Goal: Information Seeking & Learning: Compare options

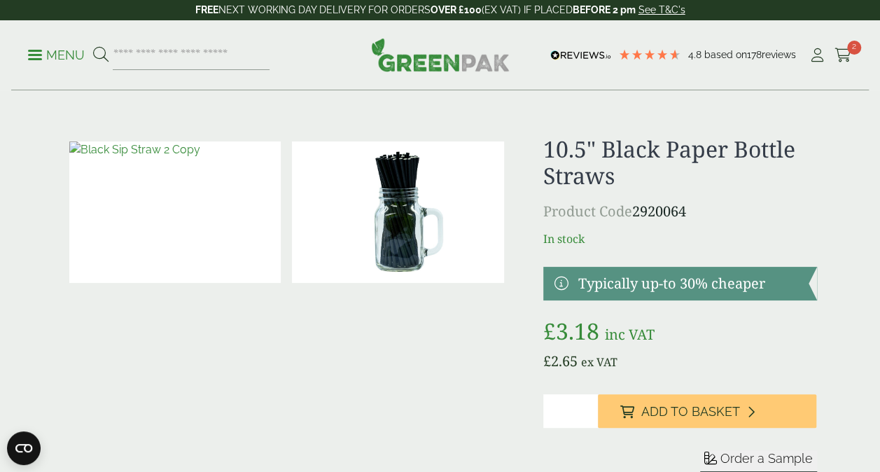
click at [172, 213] on img at bounding box center [175, 211] width 212 height 141
click at [127, 55] on input "search" at bounding box center [191, 55] width 157 height 29
drag, startPoint x: 790, startPoint y: 150, endPoint x: 617, endPoint y: 160, distance: 173.3
click at [619, 160] on h1 "10.5" Black Paper Bottle Straws" at bounding box center [680, 163] width 274 height 54
drag, startPoint x: 617, startPoint y: 160, endPoint x: 605, endPoint y: 153, distance: 14.2
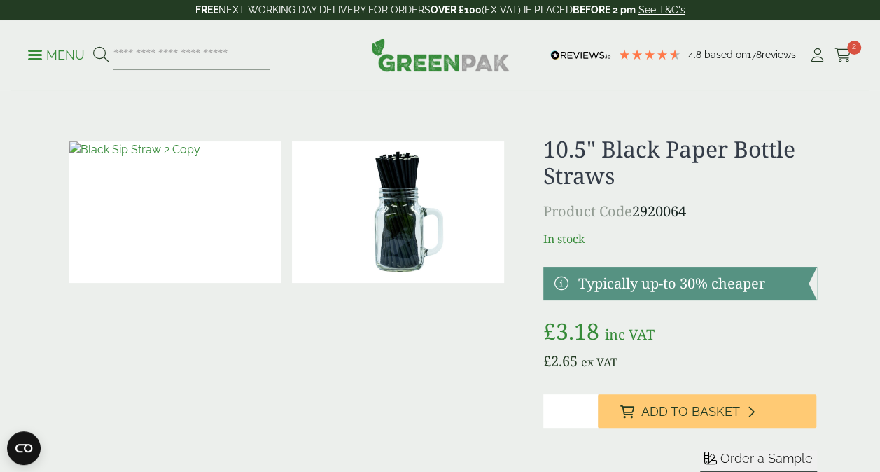
click at [605, 153] on h1 "10.5" Black Paper Bottle Straws" at bounding box center [680, 163] width 274 height 54
click at [606, 152] on h1 "10.5" Black Paper Bottle Straws" at bounding box center [680, 163] width 274 height 54
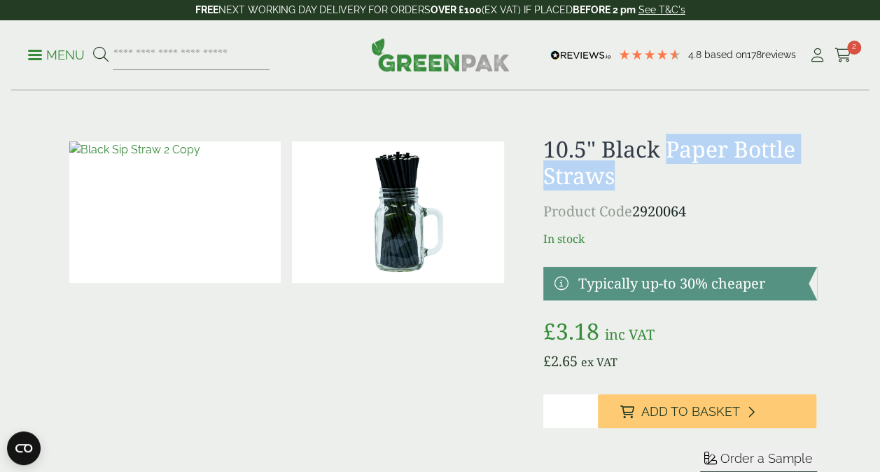
drag, startPoint x: 667, startPoint y: 149, endPoint x: 759, endPoint y: 186, distance: 98.7
click at [762, 186] on h1 "10.5" Black Paper Bottle Straws" at bounding box center [680, 163] width 274 height 54
copy h1 "Paper Bottle Straws"
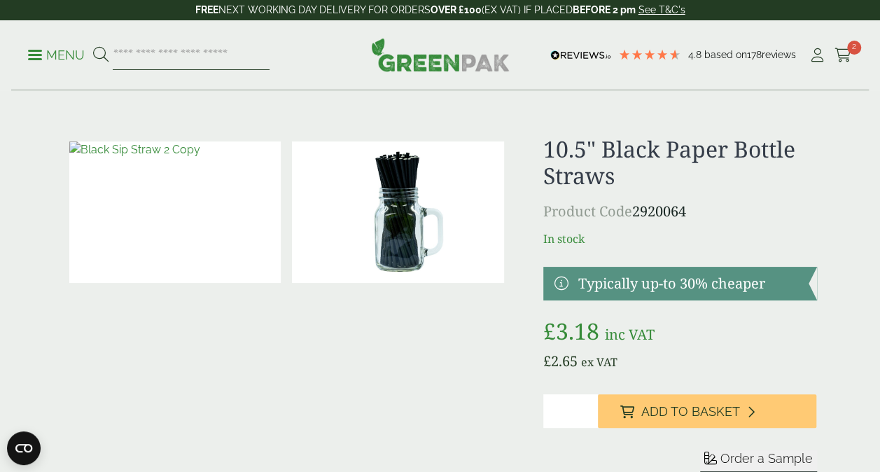
click at [239, 58] on input "search" at bounding box center [191, 55] width 157 height 29
paste input "**********"
type input "**********"
click at [93, 46] on button at bounding box center [100, 55] width 15 height 18
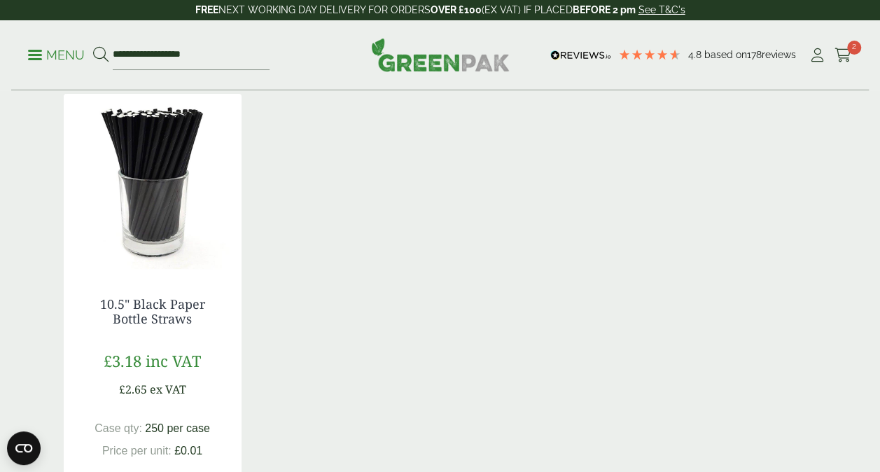
scroll to position [350, 0]
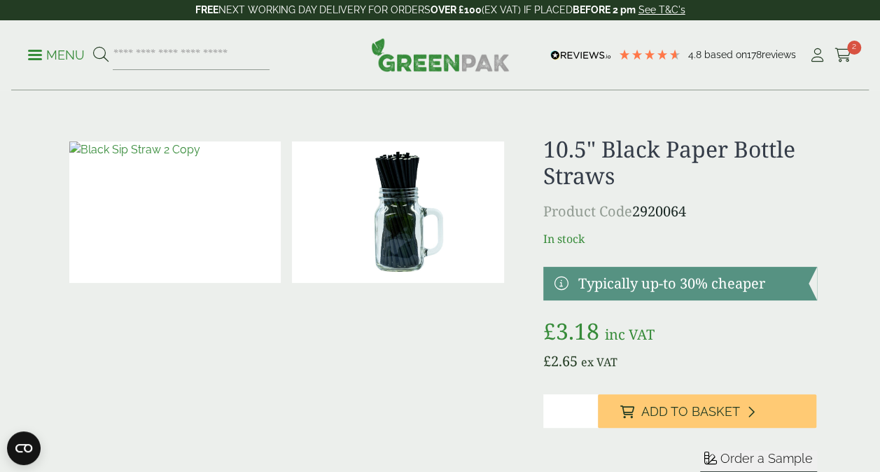
click at [566, 281] on link at bounding box center [680, 284] width 274 height 34
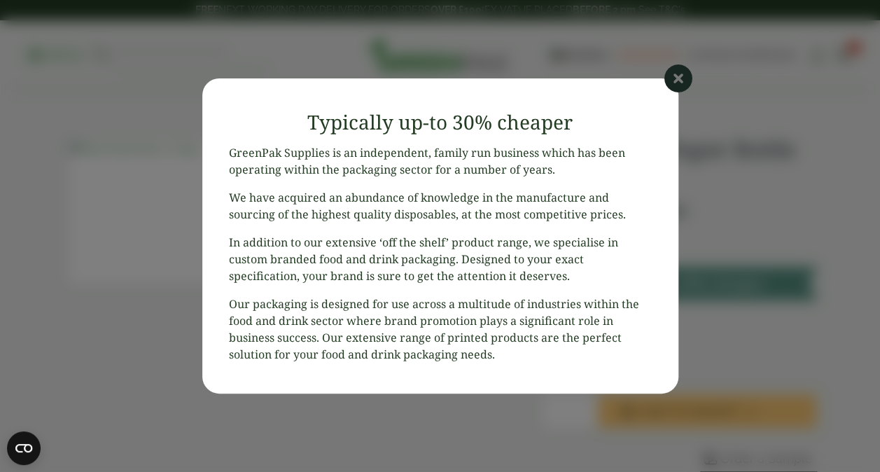
click at [679, 76] on icon at bounding box center [678, 78] width 28 height 28
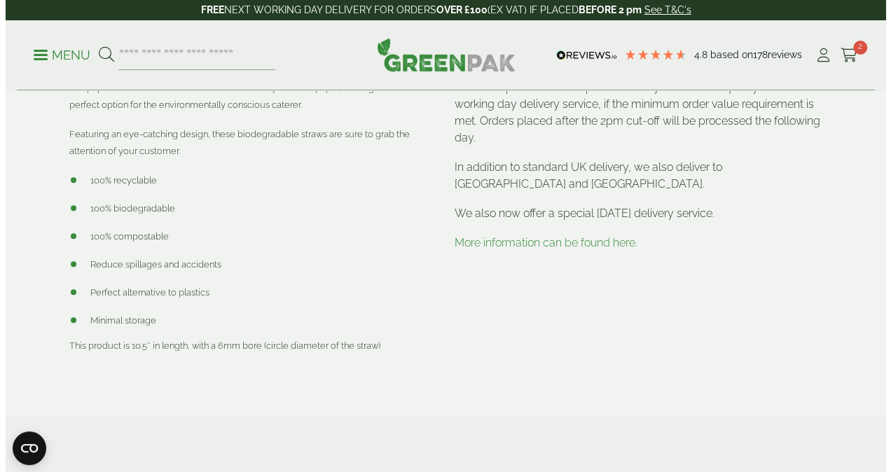
scroll to position [420, 0]
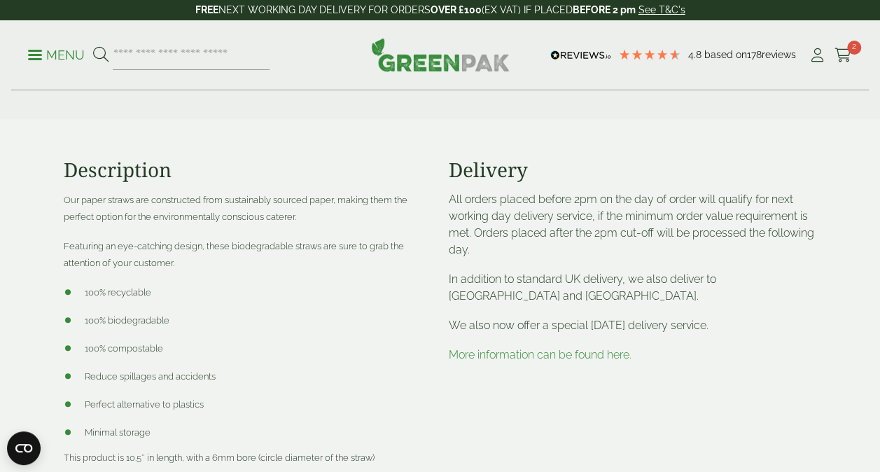
click at [69, 60] on p "Menu" at bounding box center [56, 55] width 57 height 17
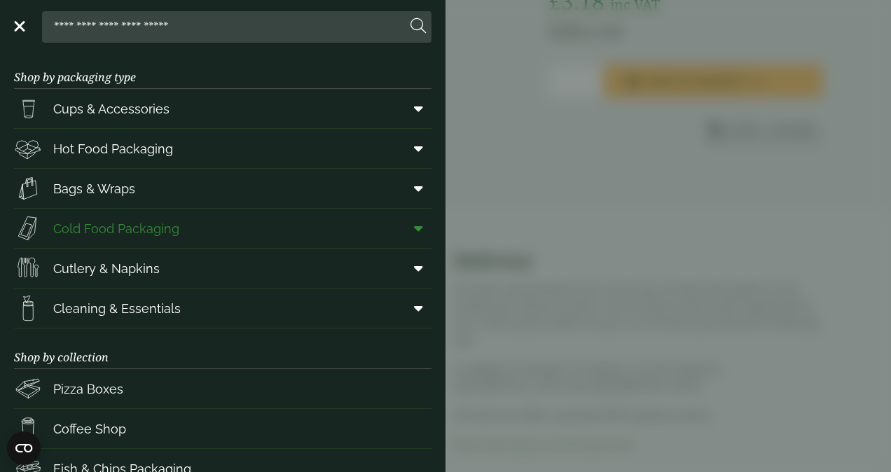
click at [147, 232] on span "Cold Food Packaging" at bounding box center [116, 228] width 126 height 19
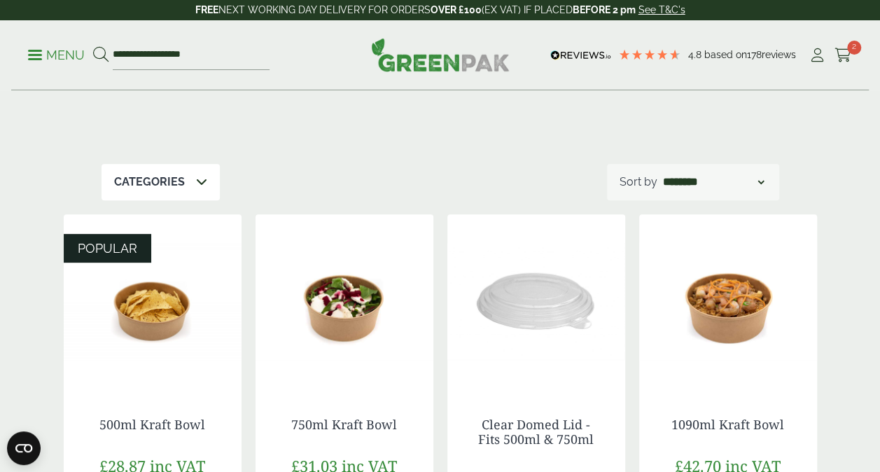
scroll to position [280, 0]
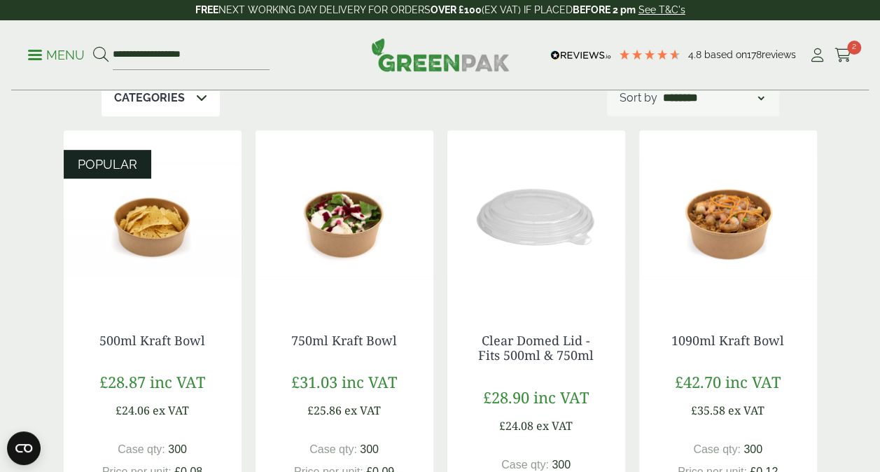
click at [351, 251] on img at bounding box center [345, 217] width 178 height 175
click at [731, 242] on img at bounding box center [728, 217] width 178 height 175
click at [357, 277] on img at bounding box center [345, 217] width 178 height 175
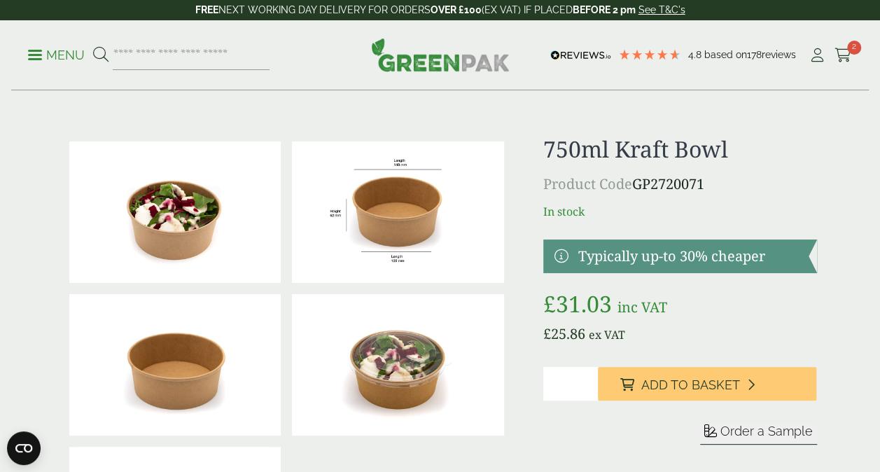
click at [381, 189] on img at bounding box center [398, 211] width 212 height 141
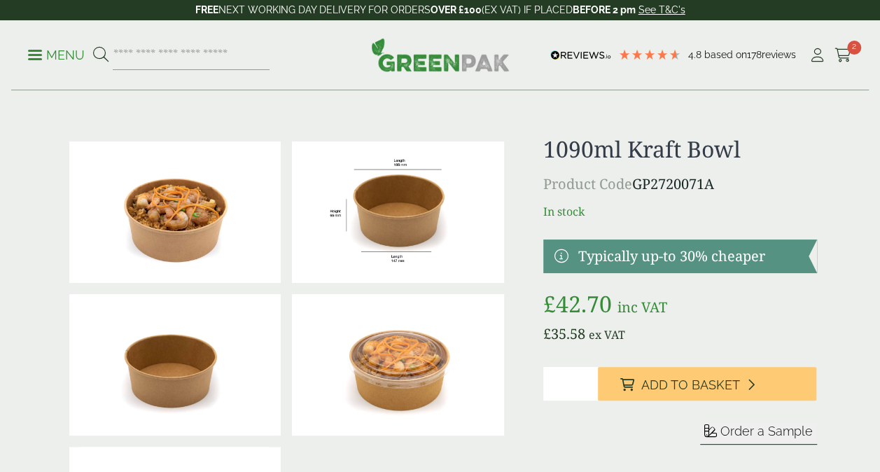
click at [412, 251] on img at bounding box center [398, 211] width 212 height 141
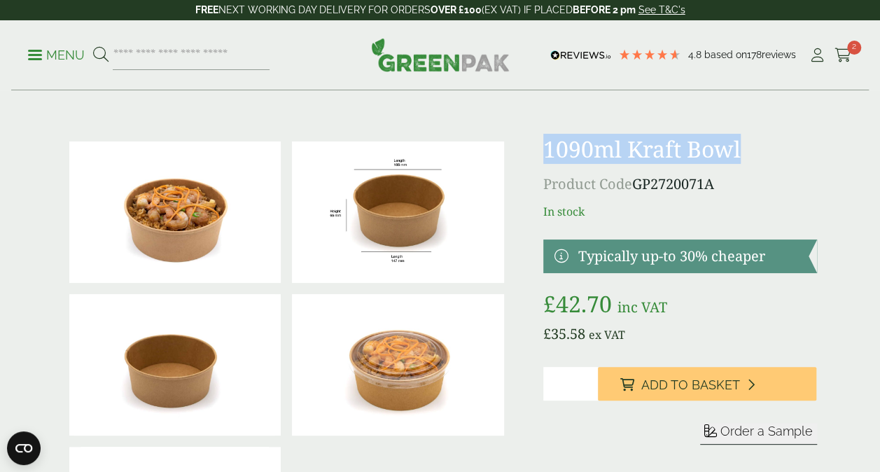
drag, startPoint x: 546, startPoint y: 144, endPoint x: 751, endPoint y: 148, distance: 204.5
click at [751, 148] on h1 "1090ml Kraft Bowl" at bounding box center [680, 149] width 274 height 27
drag, startPoint x: 751, startPoint y: 148, endPoint x: 695, endPoint y: 144, distance: 56.2
copy h1 "1090ml Kraft Bowl"
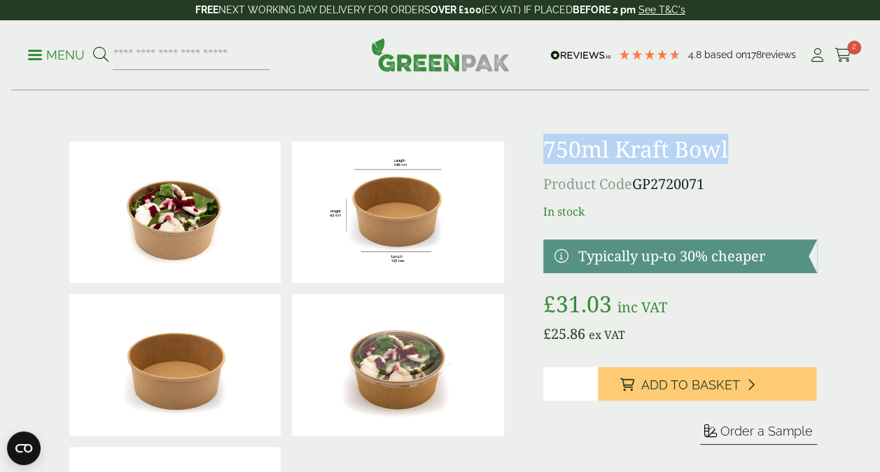
drag, startPoint x: 537, startPoint y: 146, endPoint x: 731, endPoint y: 137, distance: 194.1
click at [731, 137] on div at bounding box center [440, 364] width 770 height 457
drag, startPoint x: 731, startPoint y: 137, endPoint x: 692, endPoint y: 144, distance: 39.0
copy h1 "750ml Kraft Bowl"
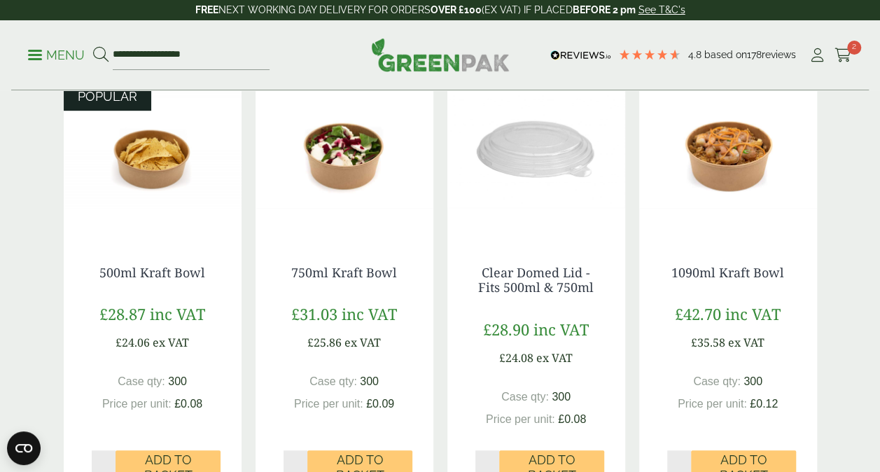
scroll to position [350, 0]
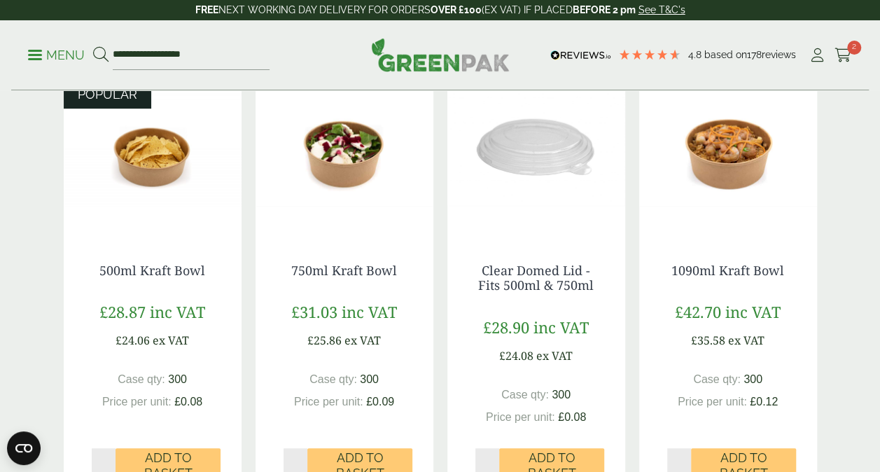
click at [362, 251] on div "750ml Kraft Bowl £31.03 inc VAT £25.86 ex VAT Case qty: 300 Price per unit: £0.…" at bounding box center [345, 365] width 178 height 260
click at [356, 275] on link "750ml Kraft Bowl" at bounding box center [344, 270] width 106 height 17
click at [533, 188] on img at bounding box center [536, 147] width 178 height 175
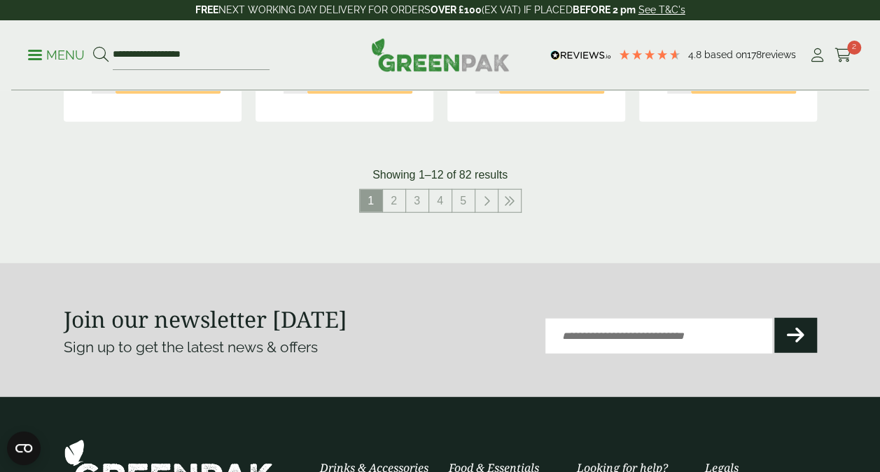
scroll to position [1750, 0]
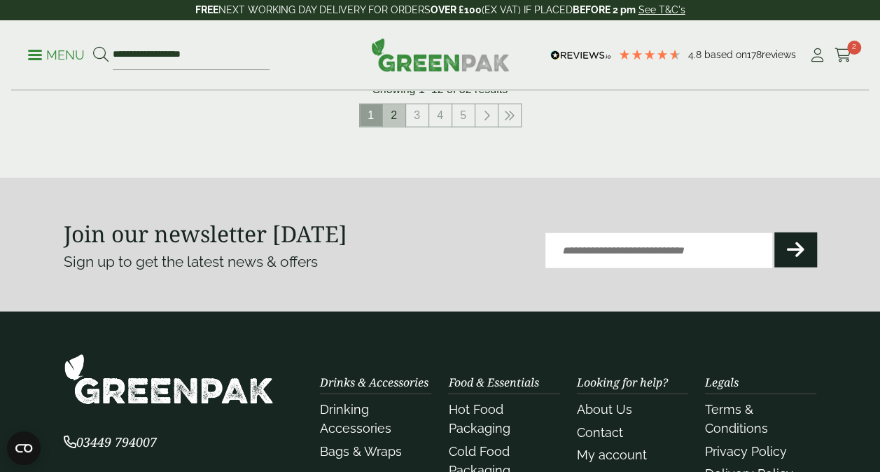
click at [393, 116] on link "2" at bounding box center [394, 115] width 22 height 22
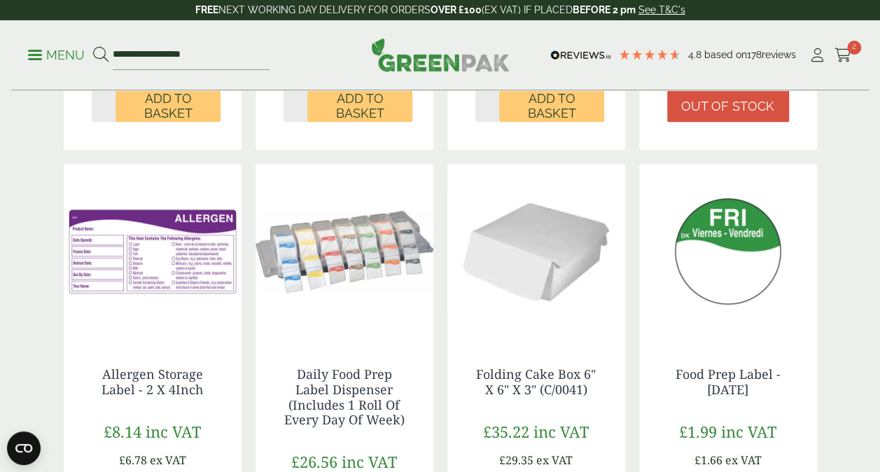
scroll to position [770, 0]
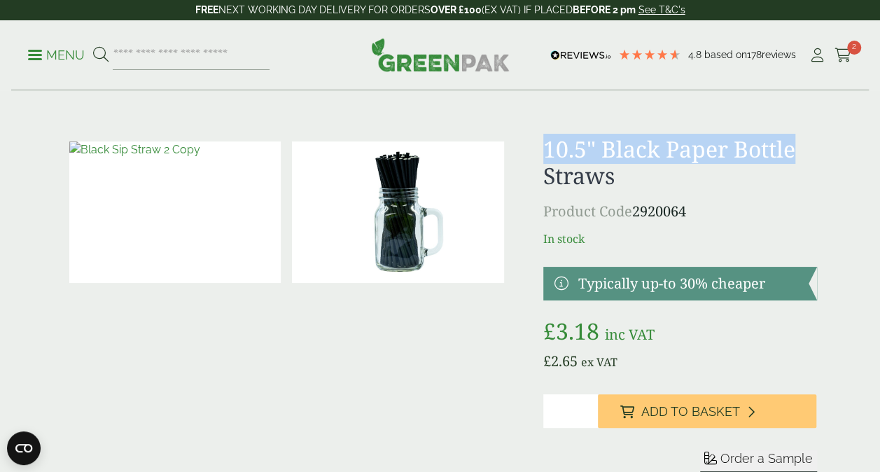
drag, startPoint x: 548, startPoint y: 148, endPoint x: 811, endPoint y: 144, distance: 263.3
click at [822, 140] on div "£" at bounding box center [440, 321] width 770 height 370
drag, startPoint x: 811, startPoint y: 144, endPoint x: 739, endPoint y: 148, distance: 71.6
copy h1 "10.5" Black Paper Bottle"
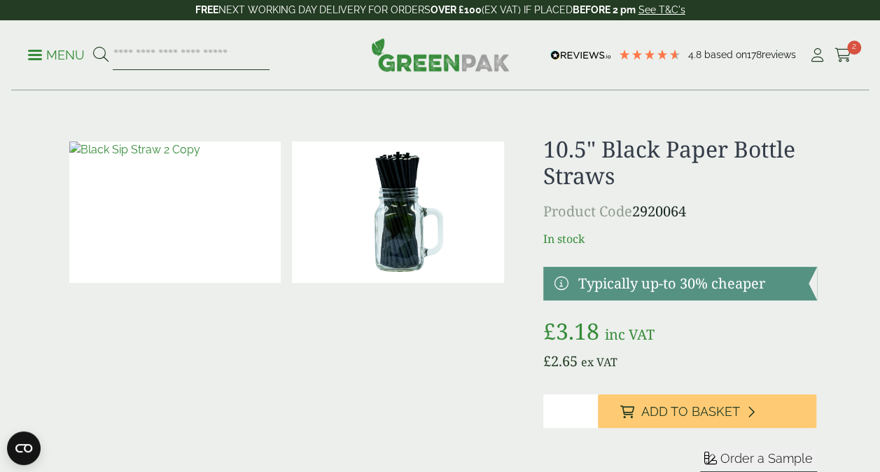
click at [148, 58] on input "search" at bounding box center [191, 55] width 157 height 29
paste input "**********"
type input "**********"
click at [93, 46] on button at bounding box center [100, 55] width 15 height 18
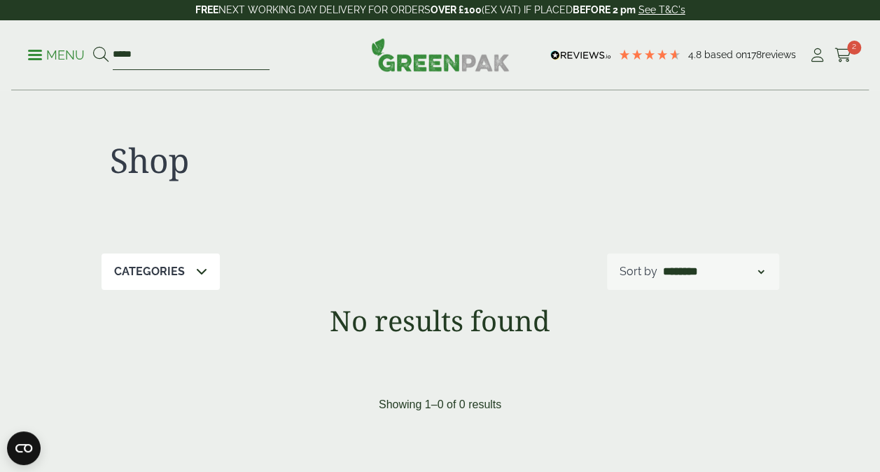
drag, startPoint x: 153, startPoint y: 60, endPoint x: 65, endPoint y: 49, distance: 88.1
click at [65, 49] on ul "Menu *****" at bounding box center [149, 55] width 242 height 29
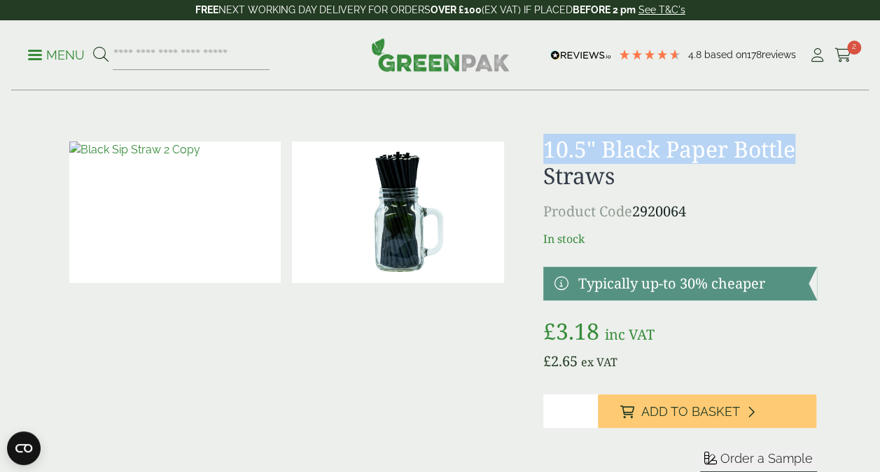
drag, startPoint x: 547, startPoint y: 148, endPoint x: 808, endPoint y: 153, distance: 261.2
click at [808, 153] on h1 "10.5" Black Paper Bottle Straws" at bounding box center [680, 163] width 274 height 54
copy h1 "10.5" Black Paper Bottle"
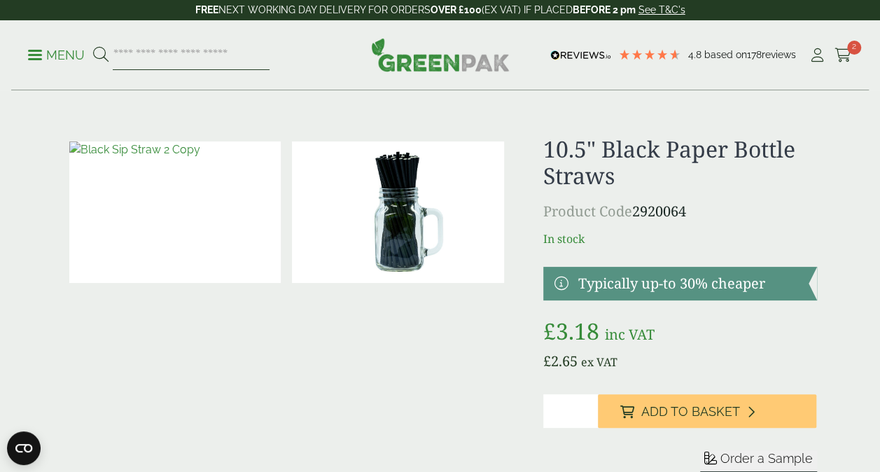
click at [223, 56] on input "search" at bounding box center [191, 55] width 157 height 29
paste input "**********"
type input "**********"
click at [93, 46] on button at bounding box center [100, 55] width 15 height 18
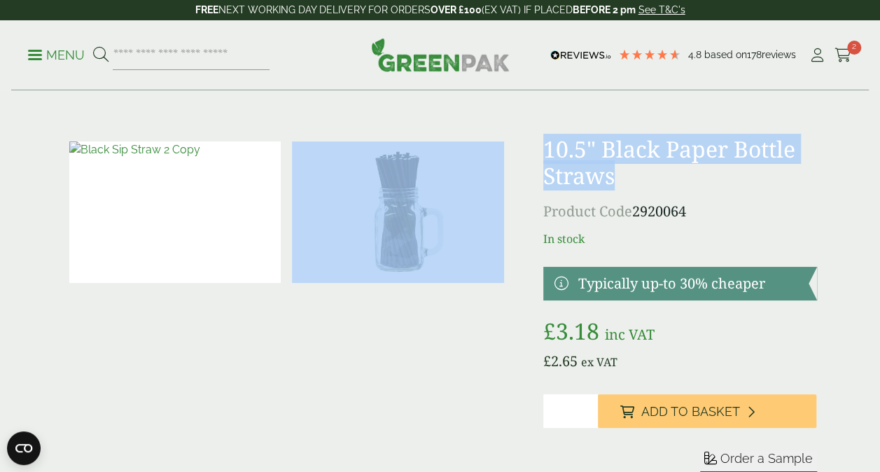
drag, startPoint x: 615, startPoint y: 178, endPoint x: 522, endPoint y: 132, distance: 103.3
click at [604, 179] on h1 "10.5" Black Paper Bottle Straws" at bounding box center [680, 163] width 274 height 54
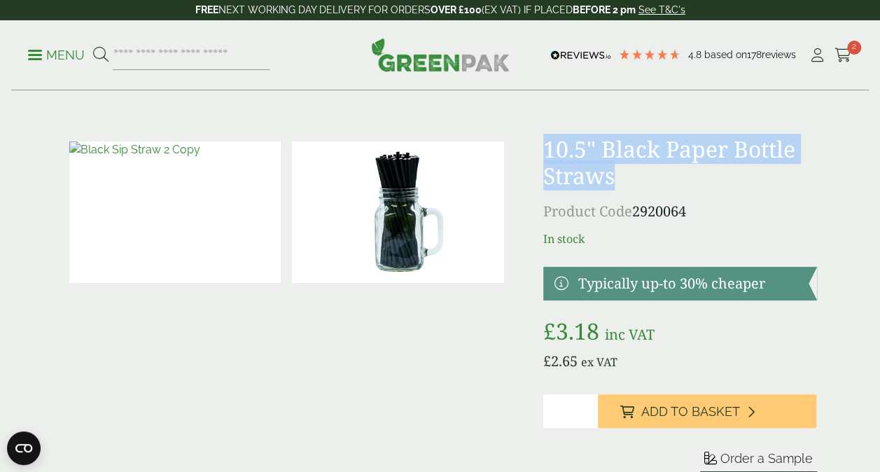
drag, startPoint x: 621, startPoint y: 179, endPoint x: 546, endPoint y: 141, distance: 84.2
click at [546, 141] on h1 "10.5" Black Paper Bottle Straws" at bounding box center [680, 163] width 274 height 54
copy h1 "10.5" Black Paper Bottle Straws"
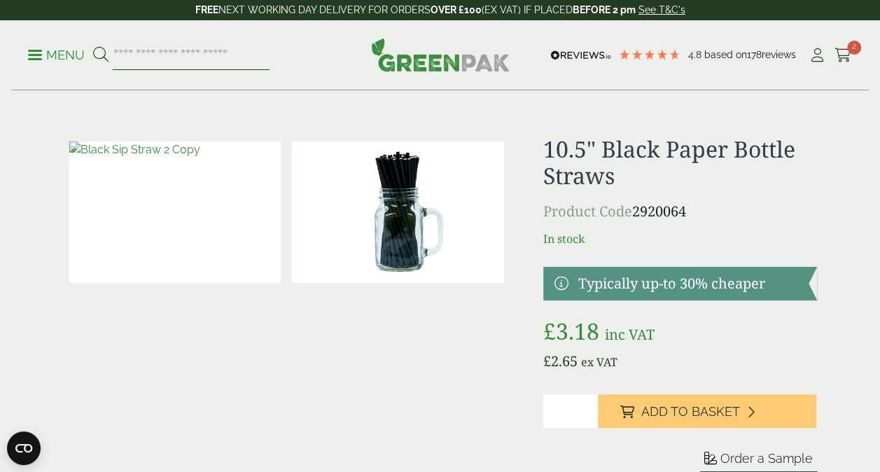
click at [176, 50] on input "search" at bounding box center [191, 55] width 157 height 29
paste input "**********"
type input "**********"
click at [93, 46] on button at bounding box center [100, 55] width 15 height 18
click at [134, 58] on input "search" at bounding box center [191, 55] width 157 height 29
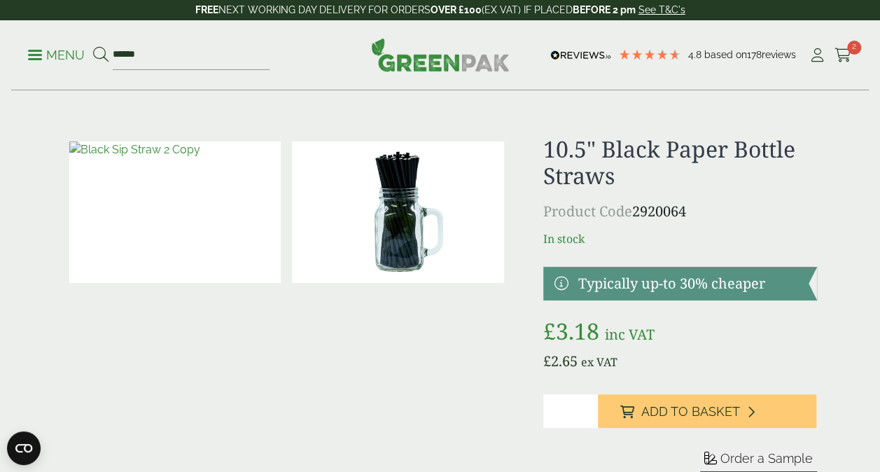
type input "******"
click at [93, 46] on button at bounding box center [100, 55] width 15 height 18
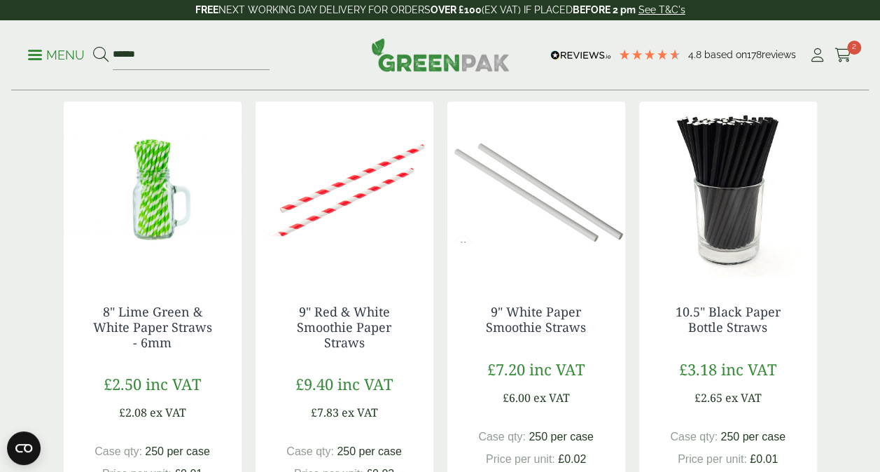
scroll to position [700, 0]
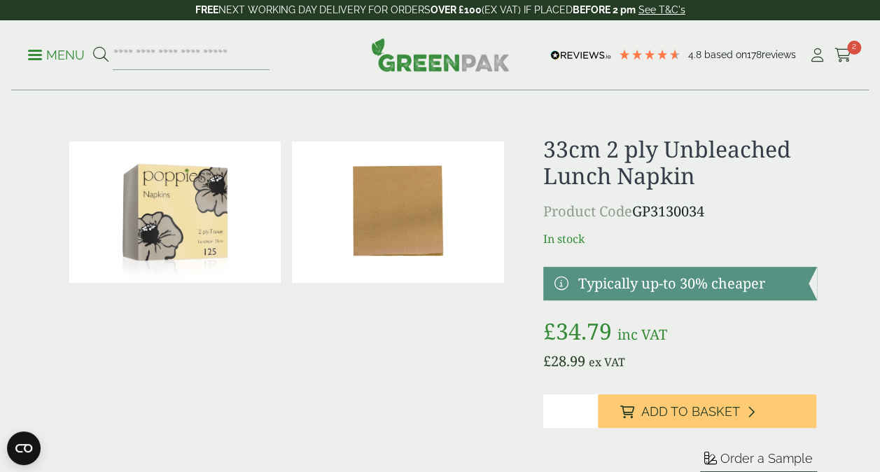
click at [198, 193] on img at bounding box center [175, 211] width 212 height 141
drag, startPoint x: 788, startPoint y: 153, endPoint x: 562, endPoint y: 158, distance: 226.9
click at [559, 158] on h1 "33cm 2 ply Unbleached Lunch Napkin" at bounding box center [680, 163] width 274 height 54
drag, startPoint x: 562, startPoint y: 158, endPoint x: 545, endPoint y: 148, distance: 19.8
click at [545, 148] on h1 "33cm 2 ply Unbleached Lunch Napkin" at bounding box center [680, 163] width 274 height 54
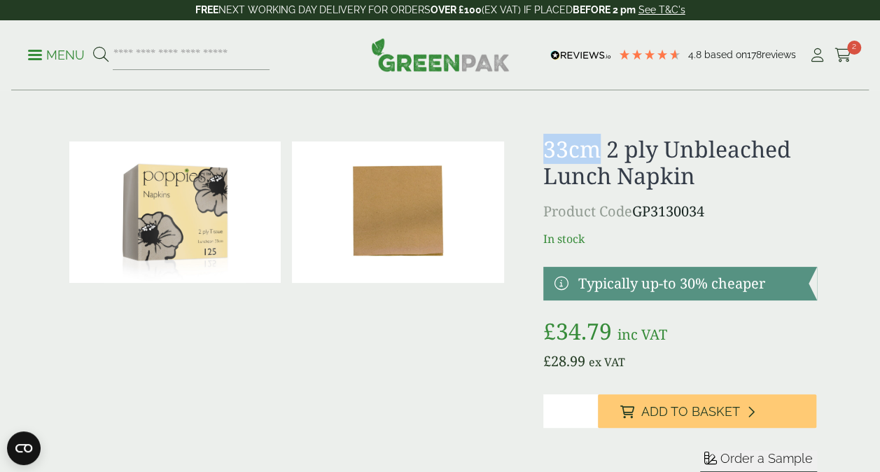
drag, startPoint x: 547, startPoint y: 144, endPoint x: 599, endPoint y: 143, distance: 52.5
click at [599, 143] on h1 "33cm 2 ply Unbleached Lunch Napkin" at bounding box center [680, 163] width 274 height 54
click at [165, 59] on input "search" at bounding box center [191, 55] width 157 height 29
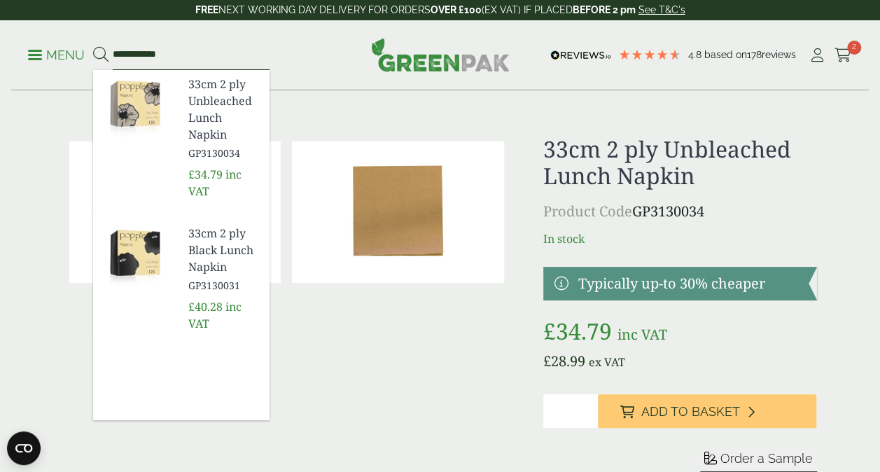
type input "**********"
click at [93, 46] on button at bounding box center [100, 55] width 15 height 18
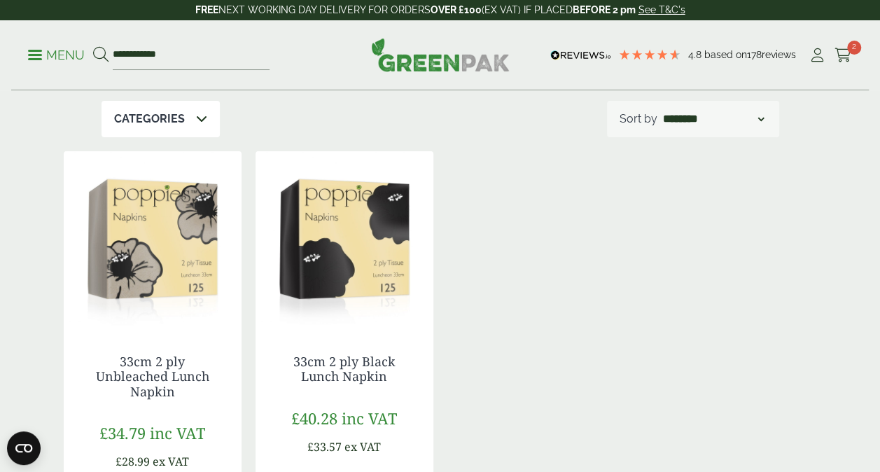
scroll to position [210, 0]
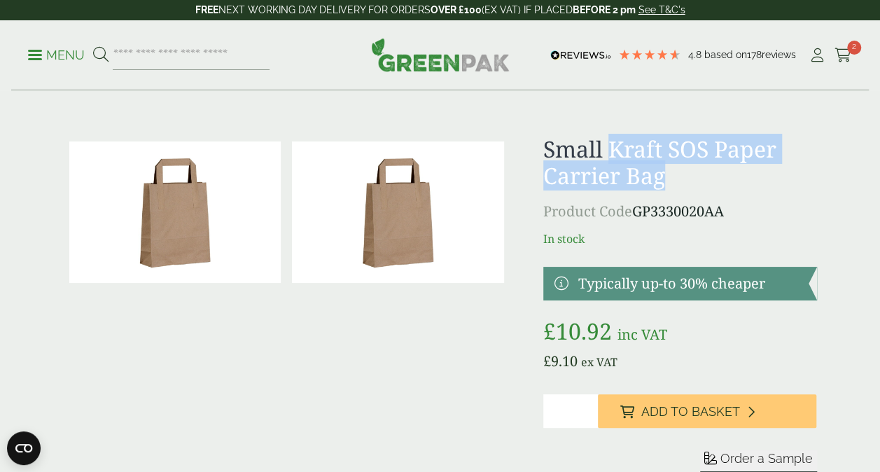
drag, startPoint x: 606, startPoint y: 150, endPoint x: 685, endPoint y: 181, distance: 84.3
click at [685, 181] on h1 "Small Kraft SOS Paper Carrier Bag" at bounding box center [680, 163] width 274 height 54
drag, startPoint x: 685, startPoint y: 181, endPoint x: 648, endPoint y: 182, distance: 36.4
copy h1 "Kraft SOS Paper Carrier Bag"
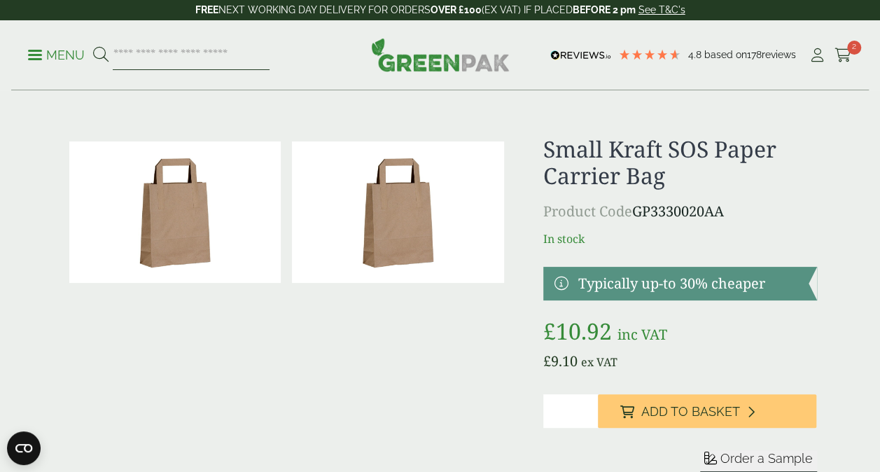
click at [241, 58] on input "search" at bounding box center [191, 55] width 157 height 29
paste input "**********"
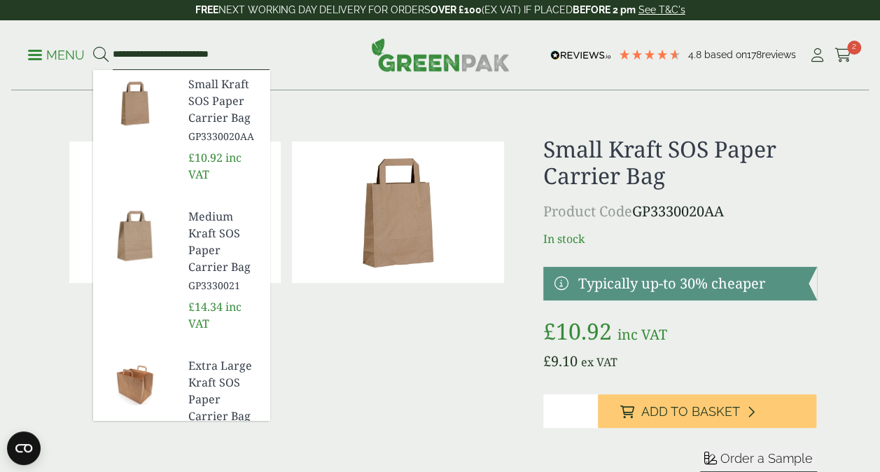
type input "**********"
click at [93, 46] on button at bounding box center [100, 55] width 15 height 18
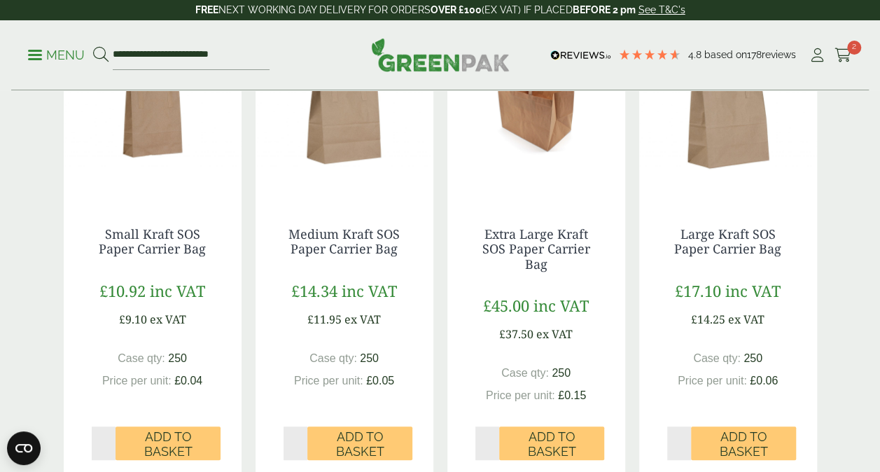
scroll to position [210, 0]
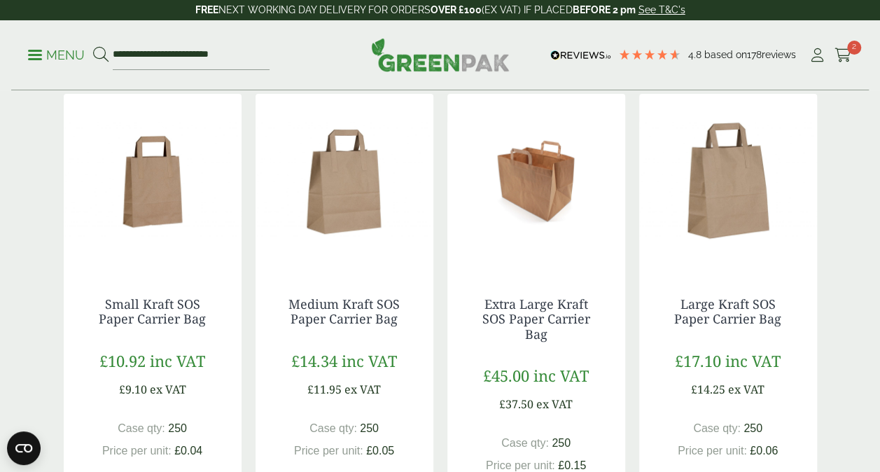
click at [308, 195] on img at bounding box center [345, 181] width 178 height 175
click at [118, 179] on img at bounding box center [153, 181] width 178 height 175
click at [139, 195] on img at bounding box center [153, 181] width 178 height 175
click at [351, 220] on img at bounding box center [345, 181] width 178 height 175
click at [734, 239] on img at bounding box center [728, 181] width 178 height 175
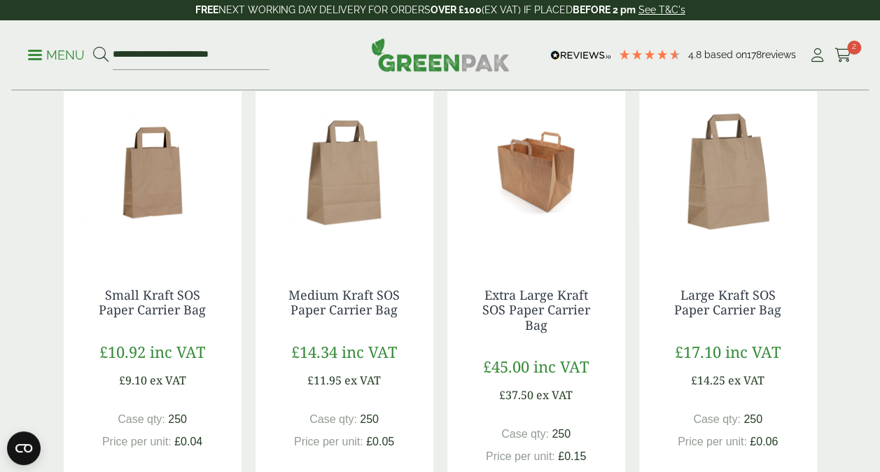
scroll to position [140, 0]
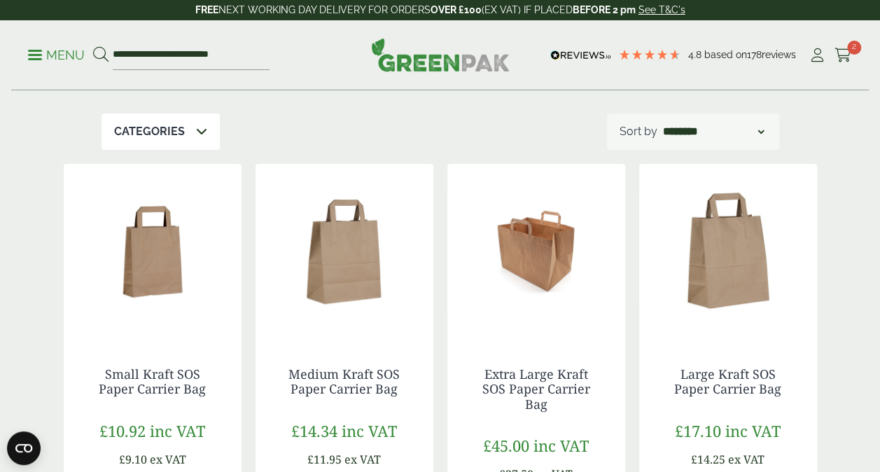
click at [731, 276] on img at bounding box center [728, 251] width 178 height 175
click at [742, 382] on link "Large Kraft SOS Paper Carrier Bag" at bounding box center [727, 381] width 107 height 32
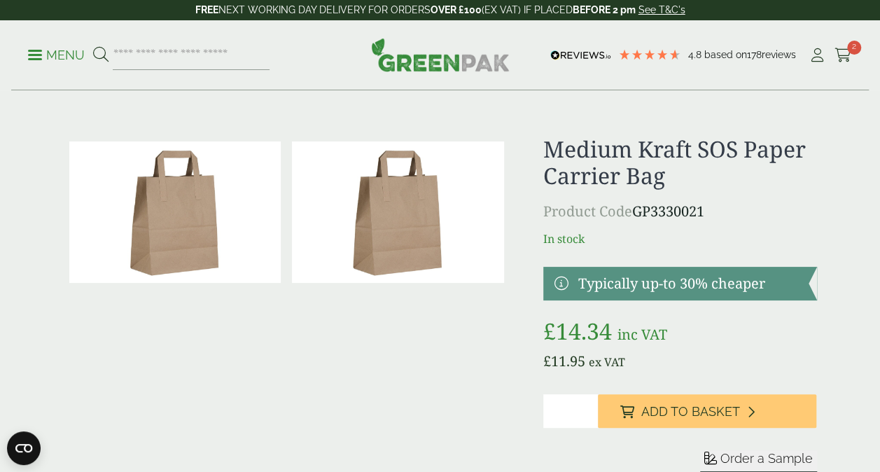
click at [366, 239] on img at bounding box center [398, 211] width 212 height 141
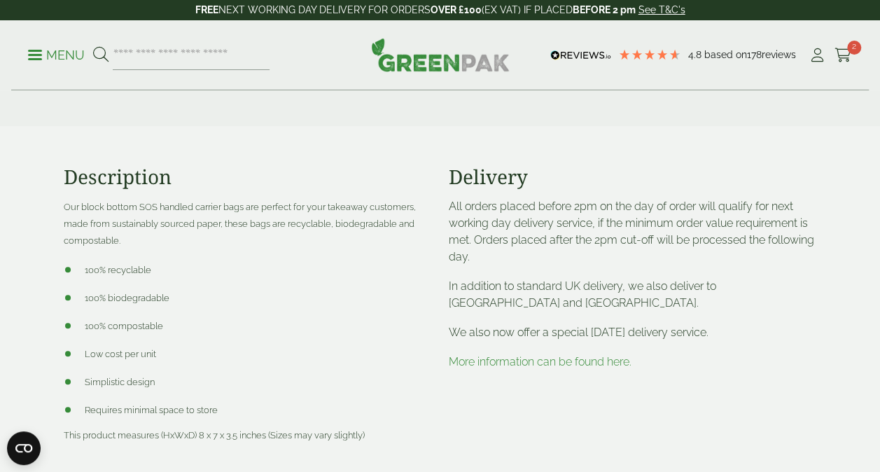
scroll to position [350, 0]
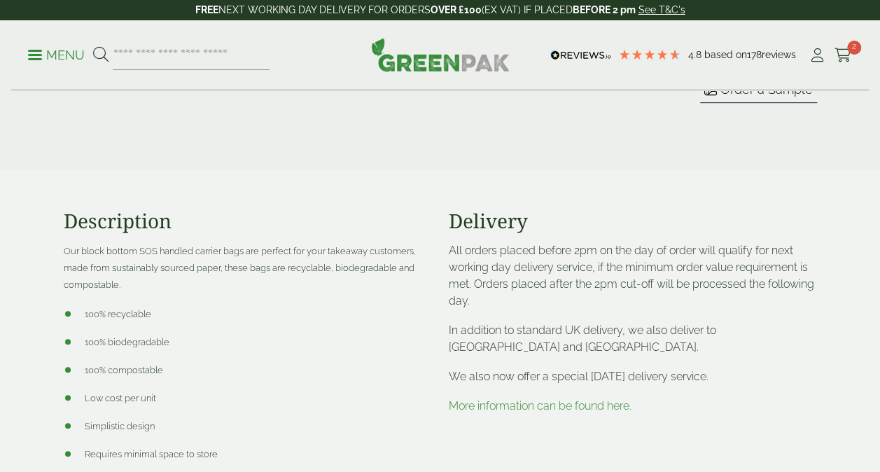
scroll to position [560, 0]
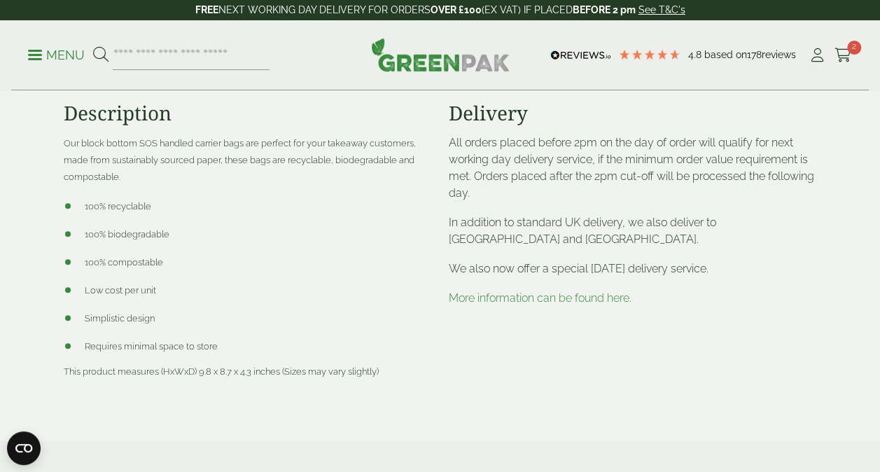
scroll to position [490, 0]
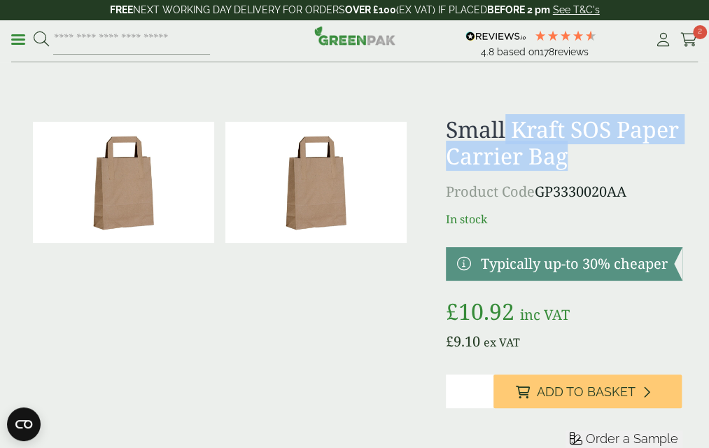
drag, startPoint x: 512, startPoint y: 144, endPoint x: 577, endPoint y: 180, distance: 74.6
click at [577, 170] on h1 "Small Kraft SOS Paper Carrier Bag" at bounding box center [564, 143] width 236 height 54
drag, startPoint x: 577, startPoint y: 180, endPoint x: 566, endPoint y: 181, distance: 11.3
copy h1 "Kraft SOS Paper Carrier Bag"
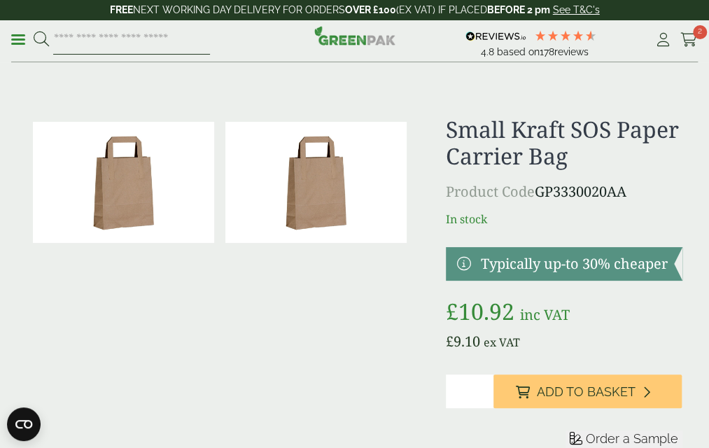
click at [153, 55] on input "search" at bounding box center [131, 39] width 157 height 29
paste input "**********"
type input "**********"
click at [34, 31] on button at bounding box center [41, 40] width 15 height 18
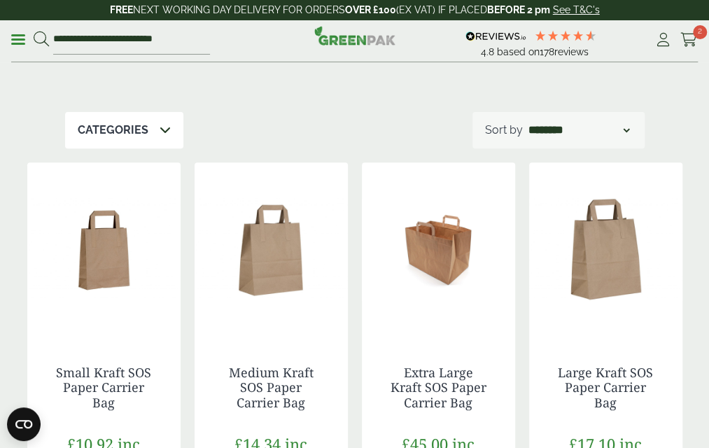
scroll to position [210, 0]
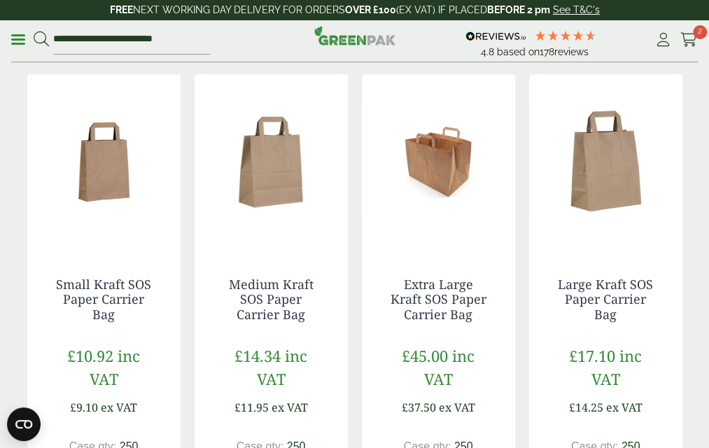
click at [101, 249] on img at bounding box center [103, 161] width 153 height 175
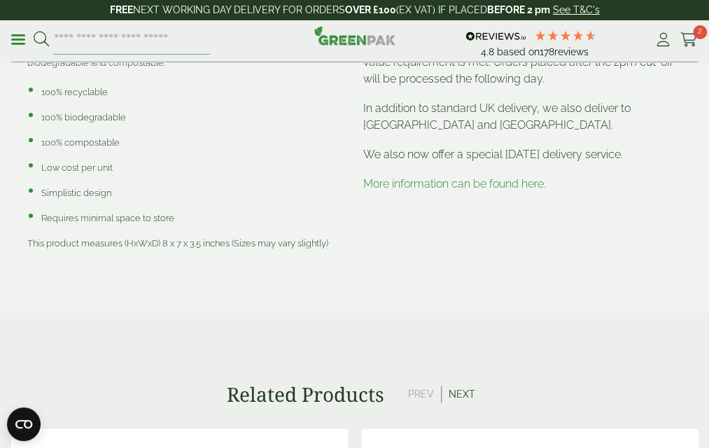
scroll to position [700, 0]
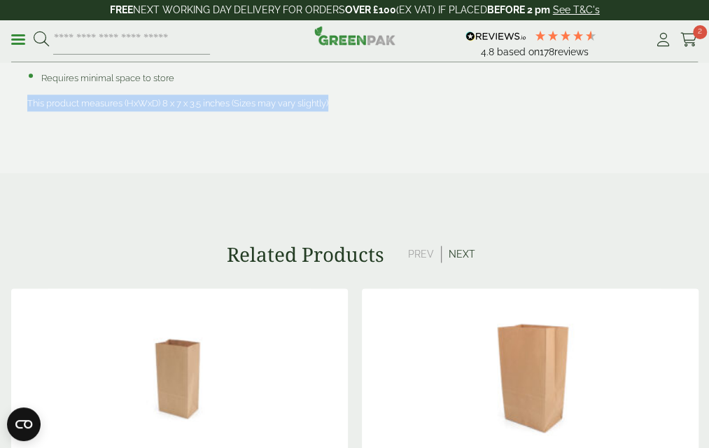
drag, startPoint x: 14, startPoint y: 148, endPoint x: 339, endPoint y: 159, distance: 325.1
drag, startPoint x: 339, startPoint y: 159, endPoint x: 279, endPoint y: 149, distance: 60.3
copy span "This product measures (HxWxD) 8 x 7 x 3.5 inches (Sizes may vary slightly)"
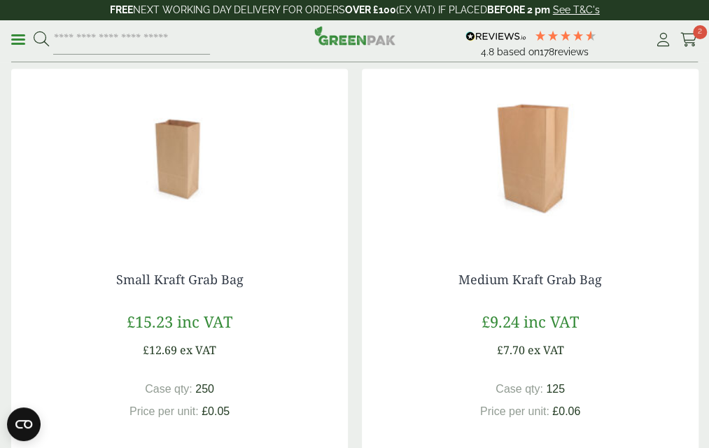
scroll to position [980, 0]
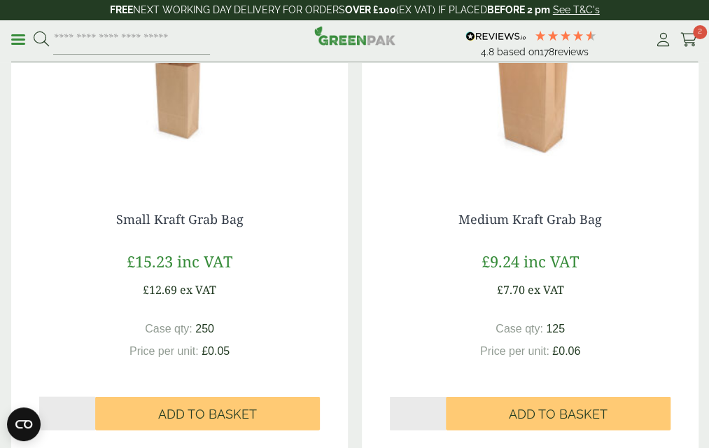
click at [502, 252] on div "Medium Kraft Grab Bag £ 9.24 inc VAT £ 7.70 ex VAT Case qty: 125 Price per unit…" at bounding box center [530, 320] width 337 height 274
click at [505, 227] on link "Medium Kraft Grab Bag" at bounding box center [531, 218] width 144 height 17
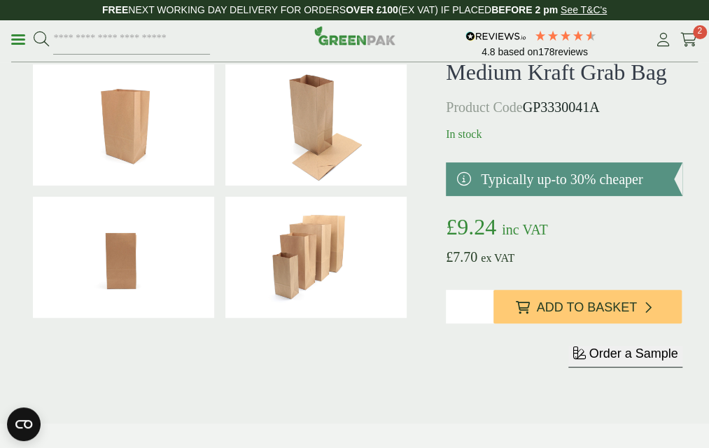
scroll to position [70, 0]
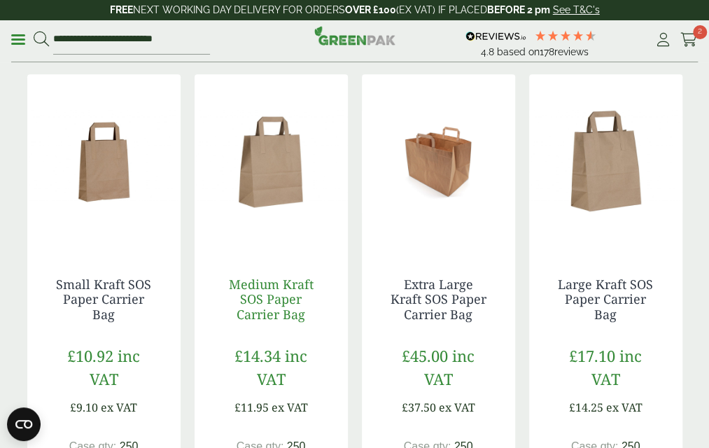
click at [280, 314] on link "Medium Kraft SOS Paper Carrier Bag" at bounding box center [271, 299] width 85 height 47
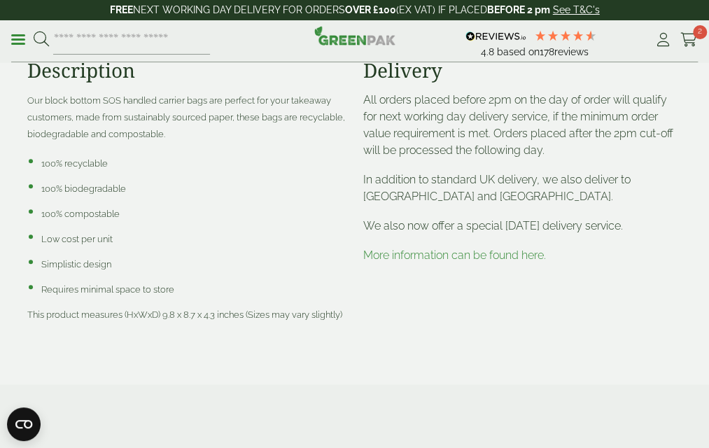
scroll to position [490, 0]
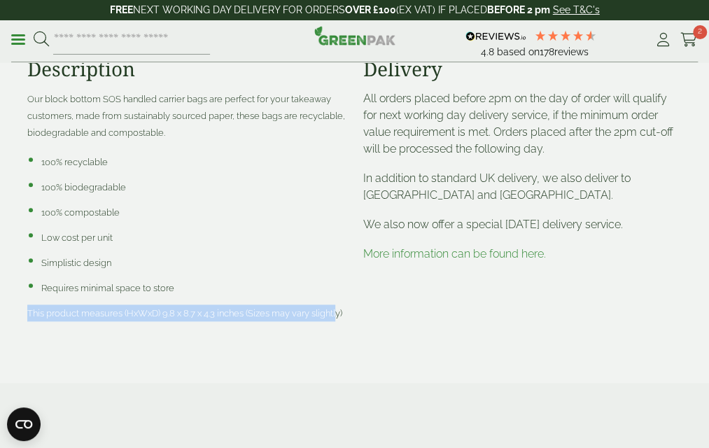
drag, startPoint x: 15, startPoint y: 352, endPoint x: 325, endPoint y: 363, distance: 310.4
click at [325, 321] on p "This product measures (HxWxD) 9.8 x 8.7 x 4.3 inches (Sizes may vary slightly)" at bounding box center [186, 313] width 319 height 17
drag, startPoint x: 325, startPoint y: 363, endPoint x: 287, endPoint y: 361, distance: 37.9
click at [287, 319] on span "This product measures (HxWxD) 9.8 x 8.7 x 4.3 inches (Sizes may vary slightly)" at bounding box center [184, 313] width 315 height 11
click at [273, 319] on span "This product measures (HxWxD) 9.8 x 8.7 x 4.3 inches (Sizes may vary slightly)" at bounding box center [184, 313] width 315 height 11
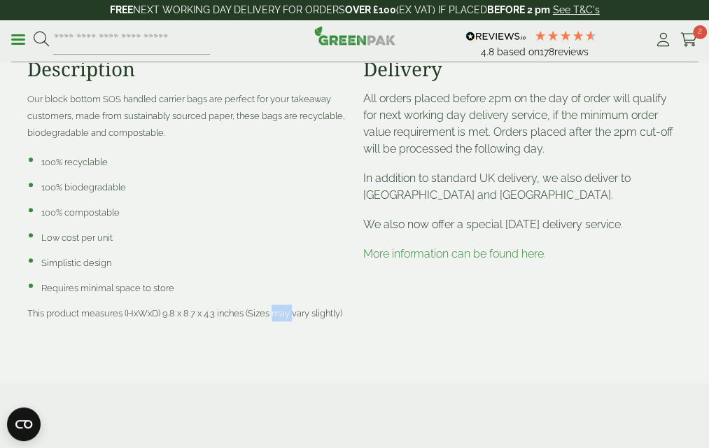
click at [273, 319] on span "This product measures (HxWxD) 9.8 x 8.7 x 4.3 inches (Sizes may vary slightly)" at bounding box center [184, 313] width 315 height 11
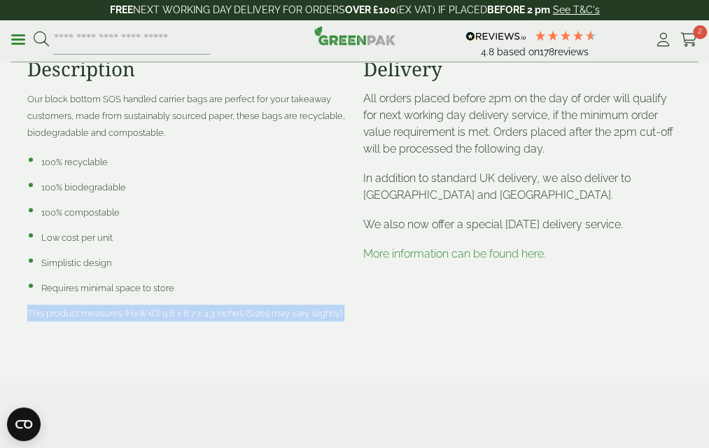
click at [273, 319] on span "This product measures (HxWxD) 9.8 x 8.7 x 4.3 inches (Sizes may vary slightly)" at bounding box center [184, 313] width 315 height 11
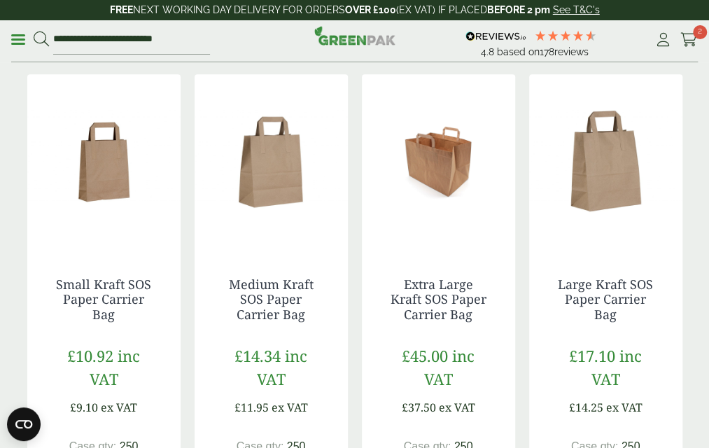
click at [577, 271] on div "Large Kraft SOS Paper Carrier Bag £17.10 inc VAT £14.25 ex VAT Case qty: 250 Pr…" at bounding box center [605, 414] width 153 height 330
click at [627, 306] on link "Large Kraft SOS Paper Carrier Bag" at bounding box center [605, 299] width 95 height 47
click at [400, 229] on img at bounding box center [438, 161] width 153 height 175
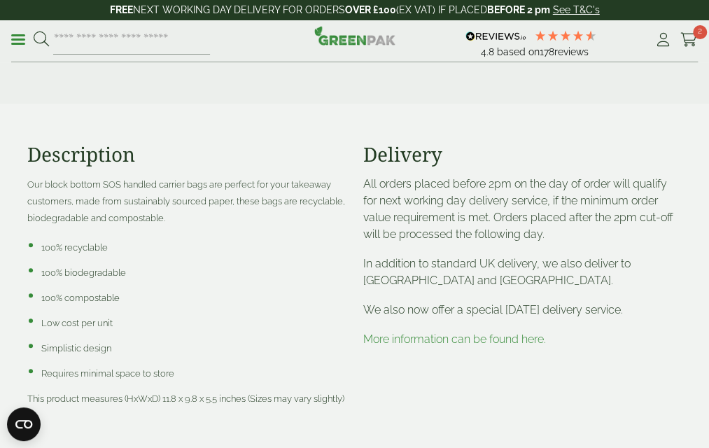
scroll to position [490, 0]
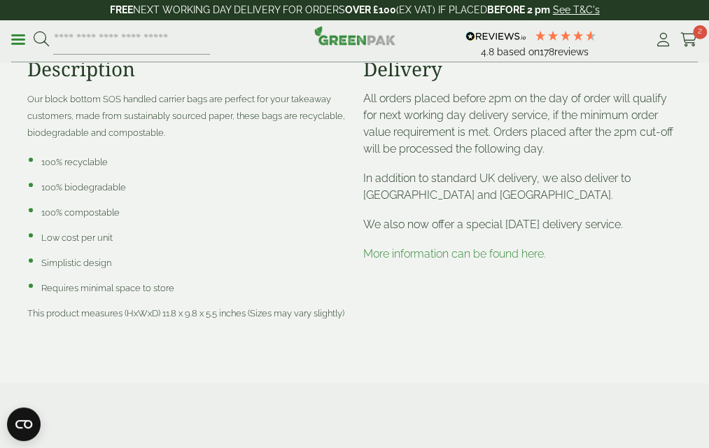
click at [141, 319] on span "This product measures (HxWxD) 11.8 x 9.8 x 5.5 inches (Sizes may vary slightly)" at bounding box center [185, 313] width 317 height 11
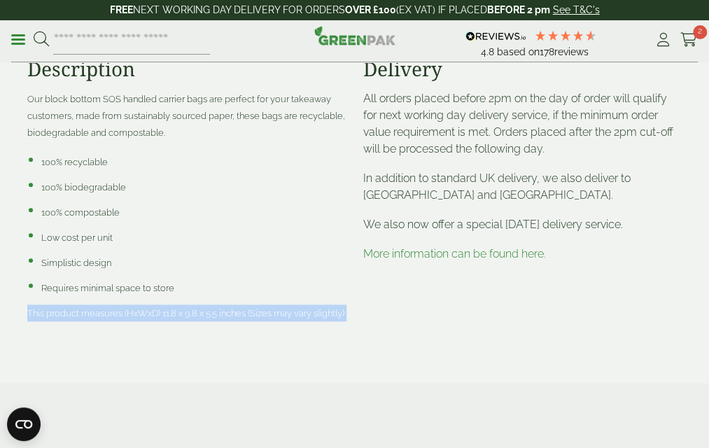
click at [141, 319] on span "This product measures (HxWxD) 11.8 x 9.8 x 5.5 inches (Sizes may vary slightly)" at bounding box center [185, 313] width 317 height 11
drag, startPoint x: 141, startPoint y: 352, endPoint x: 149, endPoint y: 362, distance: 12.5
copy div "This product measures (HxWxD) 11.8 x 9.8 x 5.5 inches (Sizes may vary slightly)"
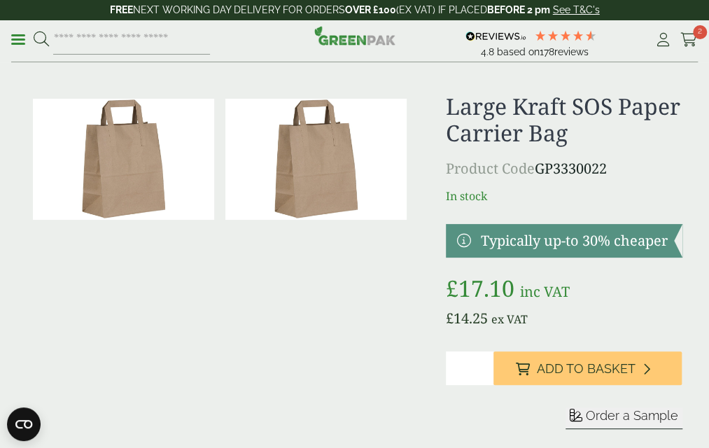
scroll to position [0, 0]
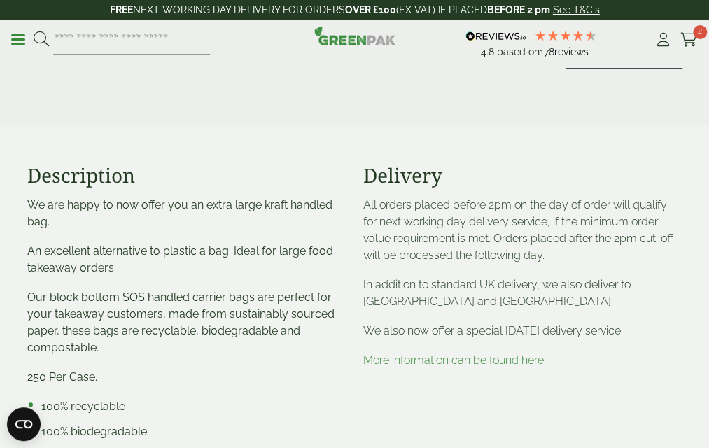
scroll to position [560, 0]
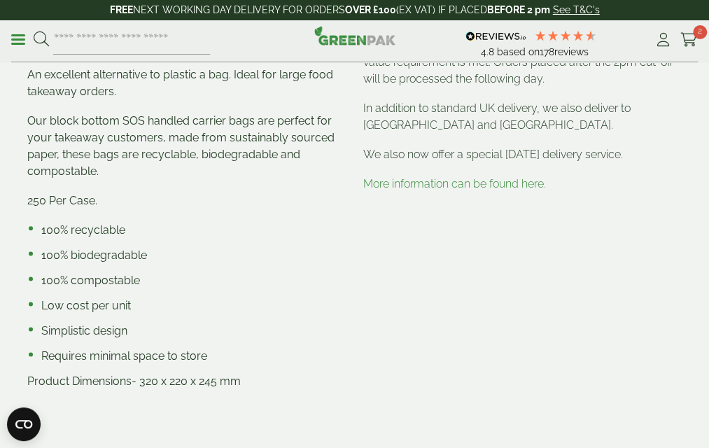
click at [118, 388] on span "Product Dimensions- 320 x 220 x 245 mm" at bounding box center [134, 381] width 214 height 13
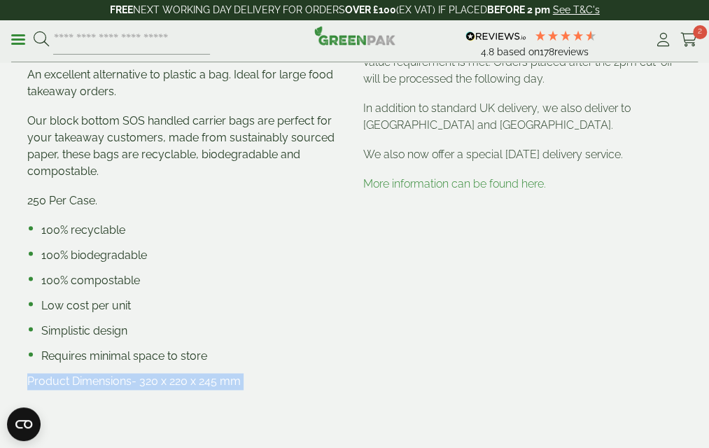
click at [118, 388] on span "Product Dimensions- 320 x 220 x 245 mm" at bounding box center [134, 381] width 214 height 13
copy div "Product Dimensions- 320 x 220 x 245 mm"
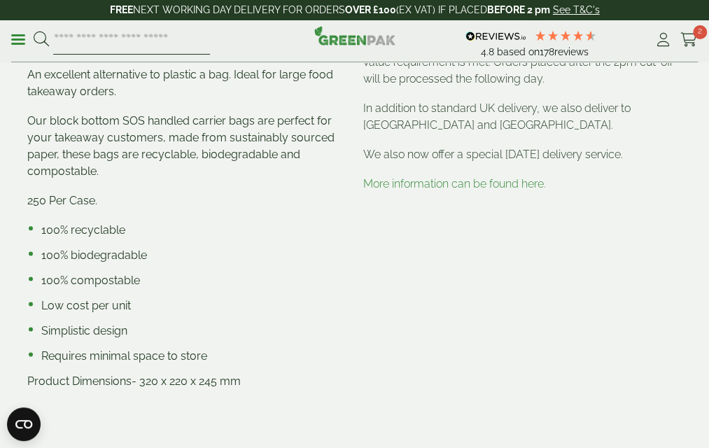
click at [178, 50] on input "search" at bounding box center [131, 39] width 157 height 29
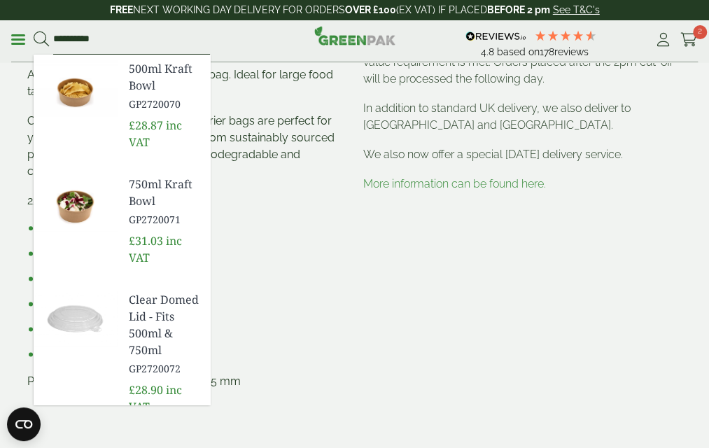
type input "**********"
click at [34, 31] on button at bounding box center [41, 40] width 15 height 18
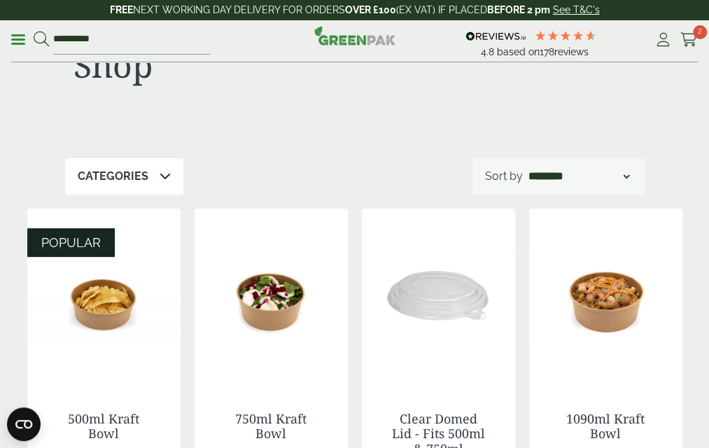
scroll to position [210, 0]
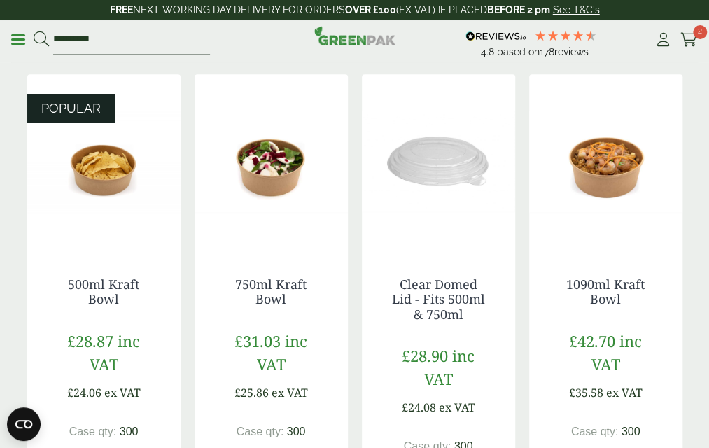
click at [265, 229] on img at bounding box center [271, 161] width 153 height 175
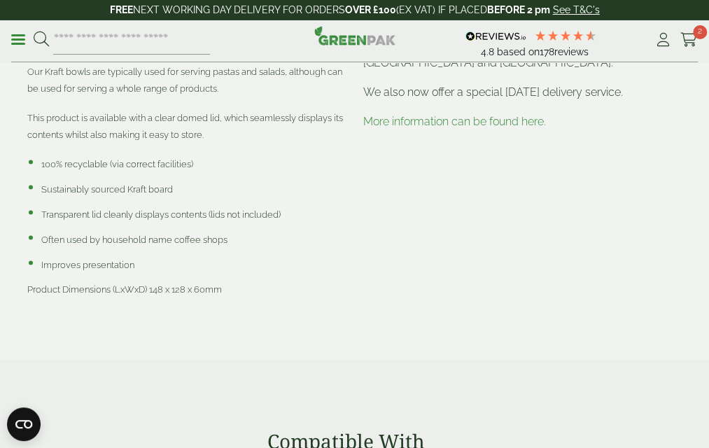
scroll to position [700, 0]
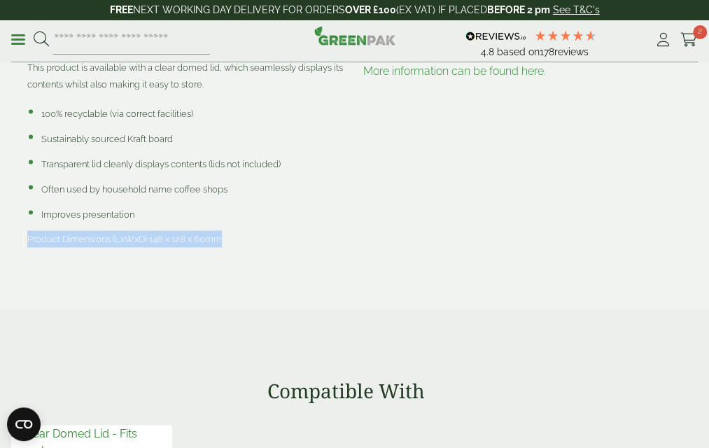
drag, startPoint x: 15, startPoint y: 299, endPoint x: 212, endPoint y: 307, distance: 197.6
click at [212, 270] on div "Description *LIDS SOLD SEPARATELY* Made from sustainable Kraft board, our Kraft…" at bounding box center [187, 73] width 336 height 396
drag, startPoint x: 212, startPoint y: 307, endPoint x: 174, endPoint y: 298, distance: 39.1
copy span "Product Dimensions (LxWxD) 148 x 128 x 60mm"
